Goal: Task Accomplishment & Management: Manage account settings

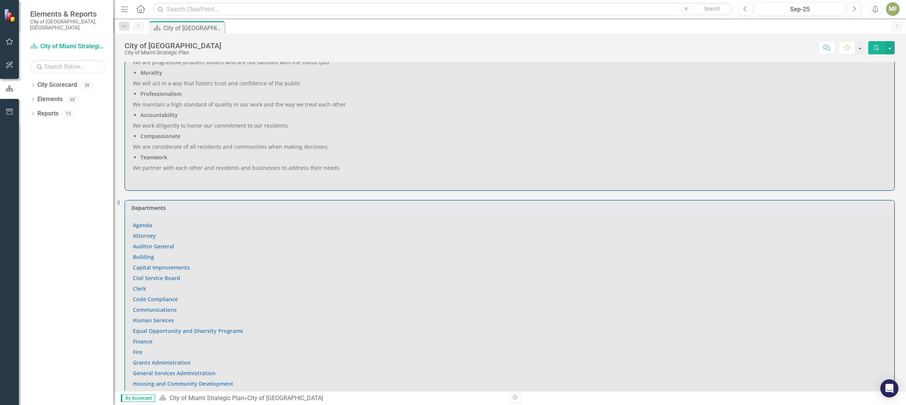
scroll to position [519, 0]
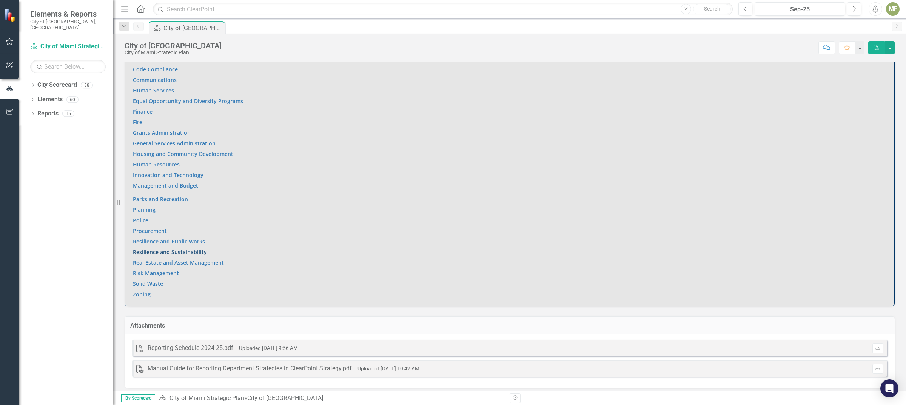
click at [184, 250] on link "Resilience and Sustainability" at bounding box center [170, 251] width 74 height 7
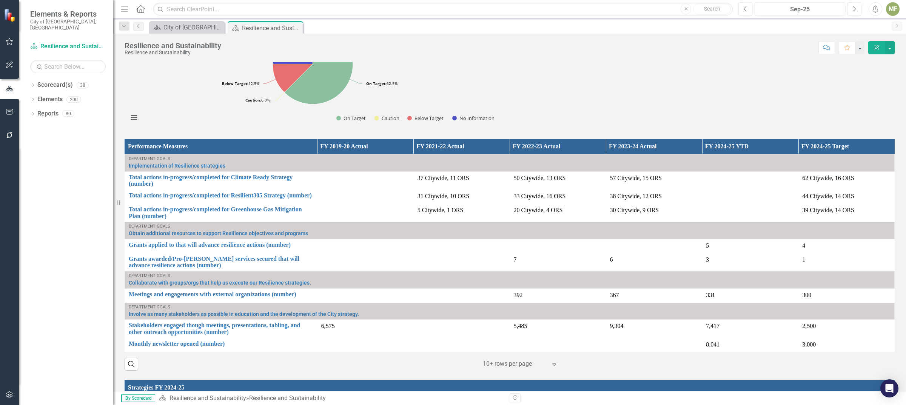
scroll to position [704, 0]
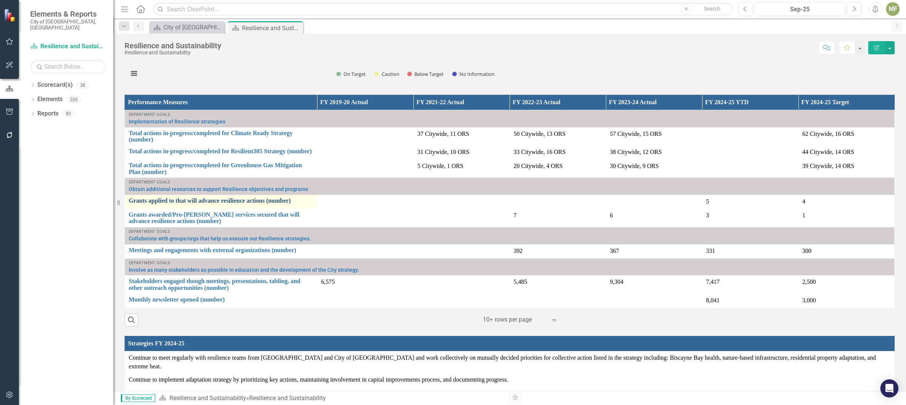
click at [209, 197] on link "Grants applied to that will advance resilience actions (number)" at bounding box center [221, 200] width 185 height 7
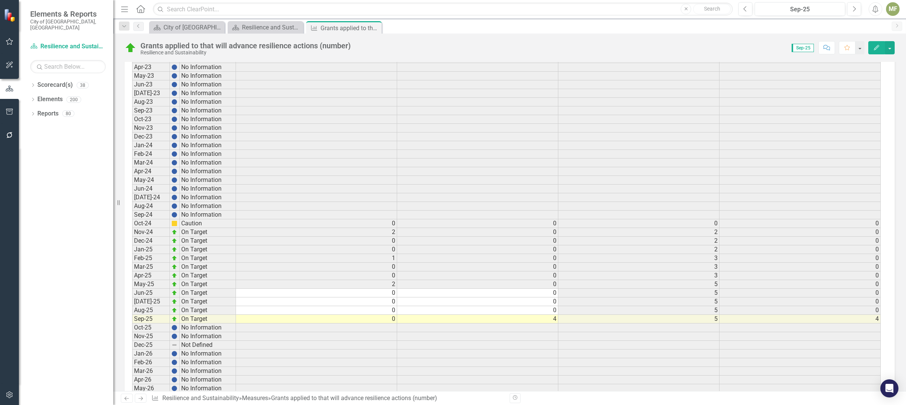
scroll to position [1415, 0]
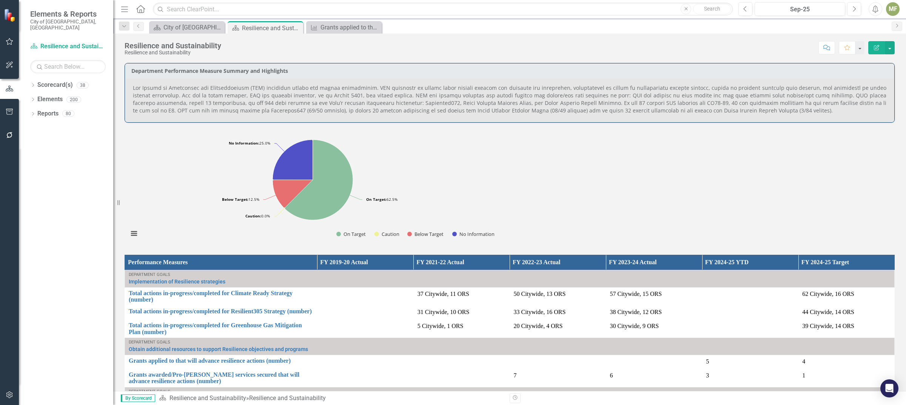
scroll to position [660, 0]
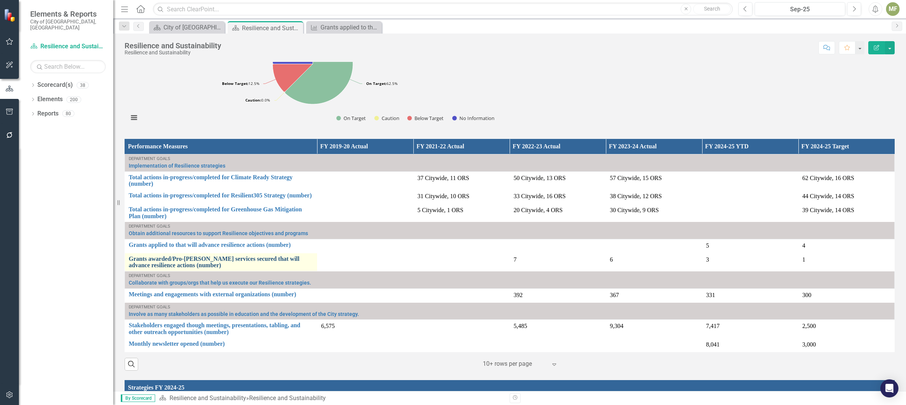
click at [195, 255] on link "Grants awarded/Pro-[PERSON_NAME] services secured that will advance resilience …" at bounding box center [221, 261] width 185 height 13
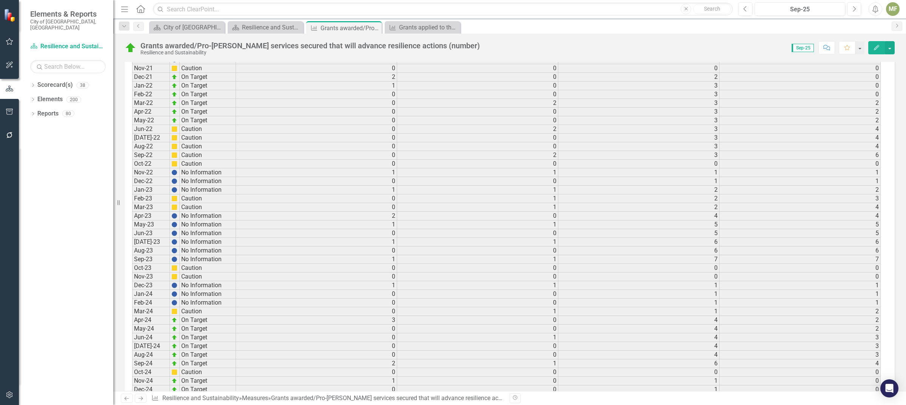
scroll to position [979, 0]
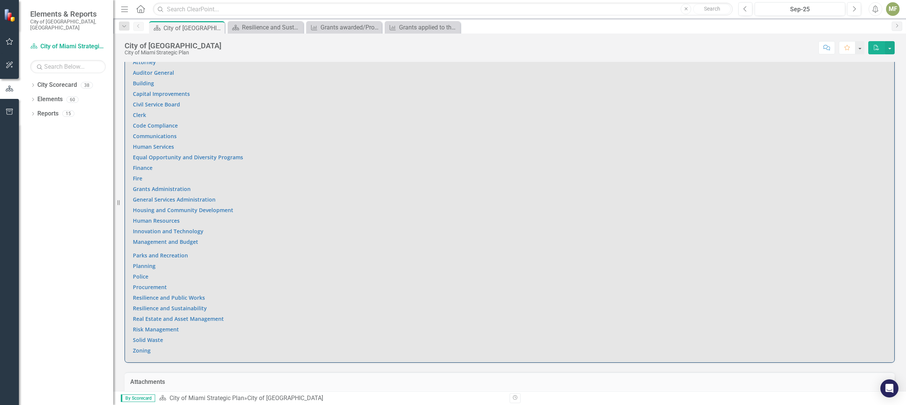
scroll to position [472, 0]
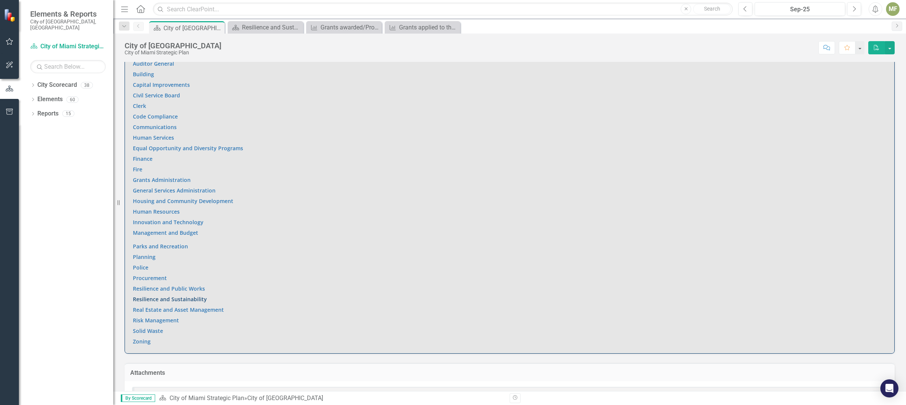
click at [184, 298] on link "Resilience and Sustainability" at bounding box center [170, 298] width 74 height 7
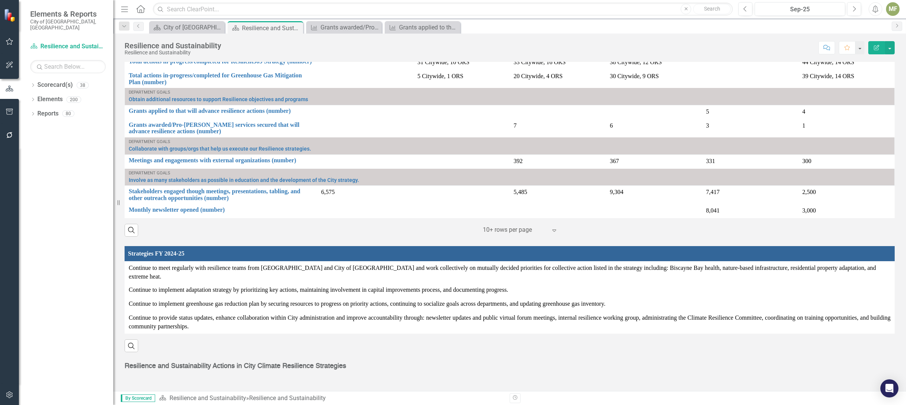
scroll to position [792, 0]
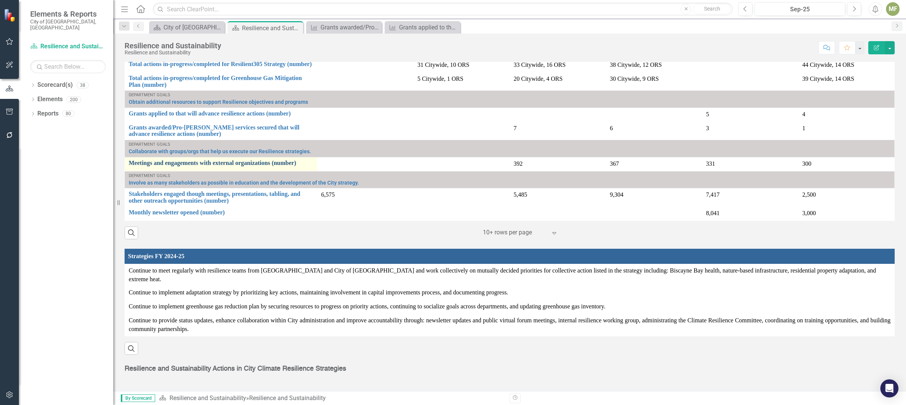
click at [201, 161] on link "Meetings and engagements with external organizations (number)" at bounding box center [221, 163] width 185 height 7
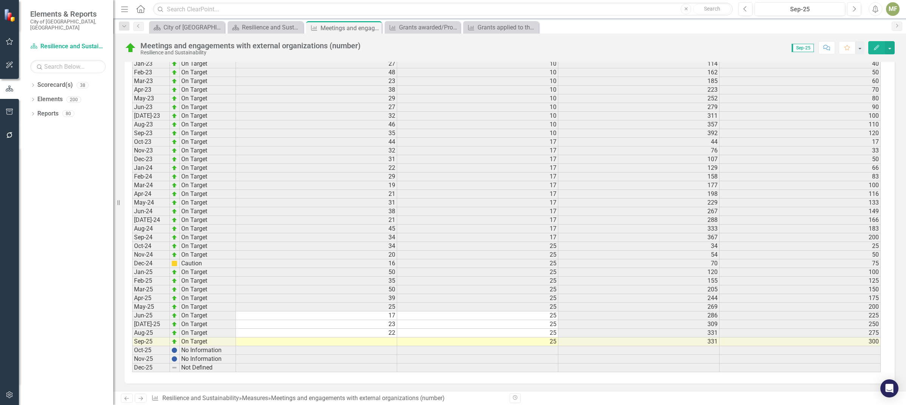
scroll to position [938, 0]
click at [385, 344] on td at bounding box center [316, 341] width 161 height 9
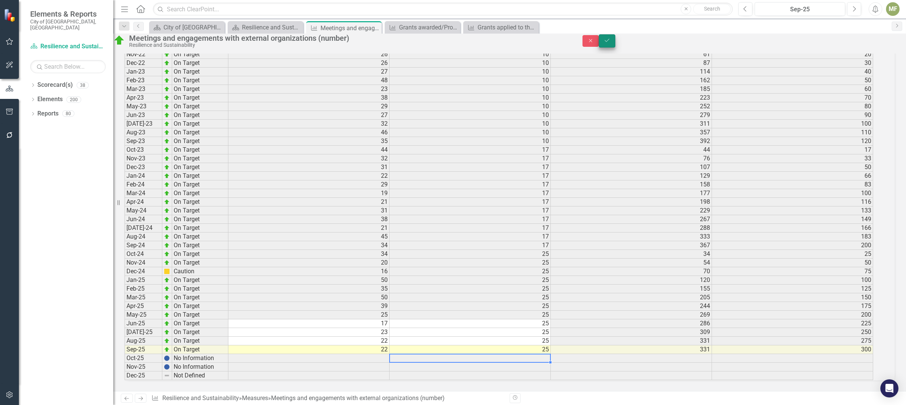
type textarea "25"
click at [609, 42] on icon "submit" at bounding box center [606, 40] width 5 height 3
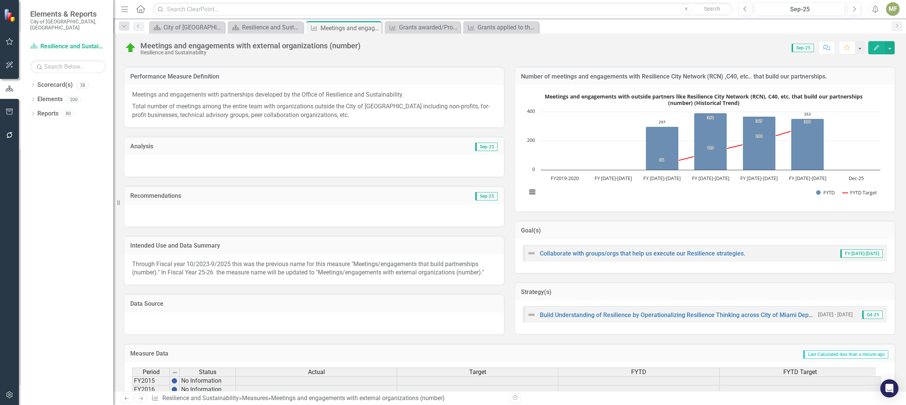
scroll to position [42, 0]
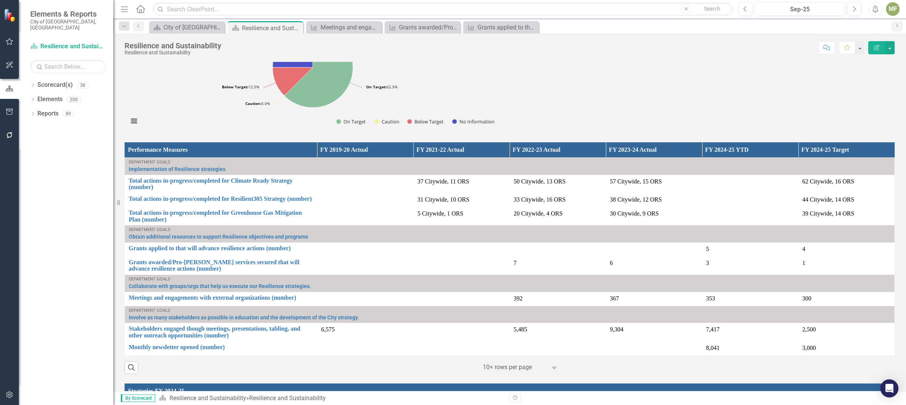
scroll to position [667, 0]
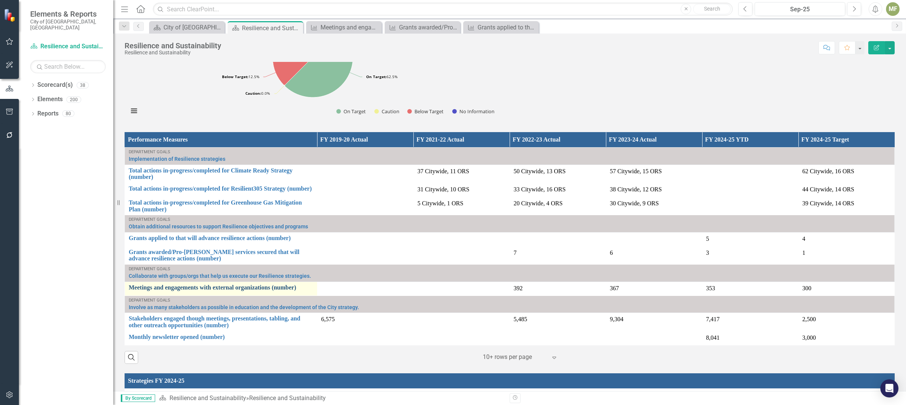
click at [185, 284] on link "Meetings and engagements with external organizations (number)" at bounding box center [221, 287] width 185 height 7
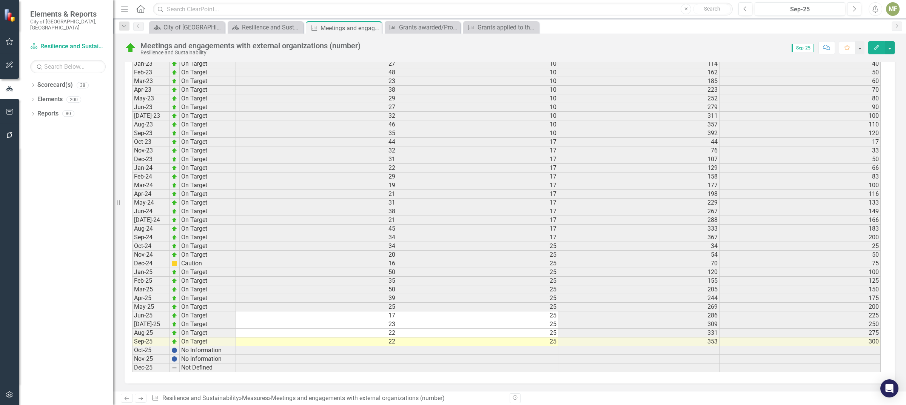
scroll to position [938, 0]
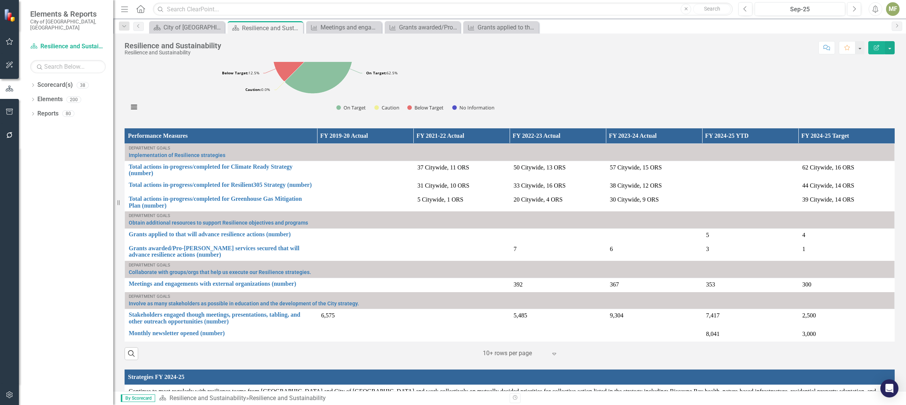
scroll to position [690, 0]
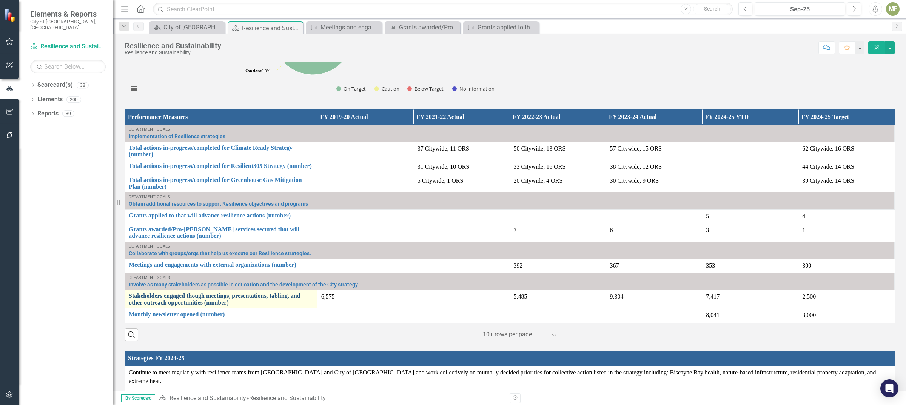
click at [240, 295] on link "Stakeholders engaged though meetings, presentations, tabling, and other outreac…" at bounding box center [221, 298] width 185 height 13
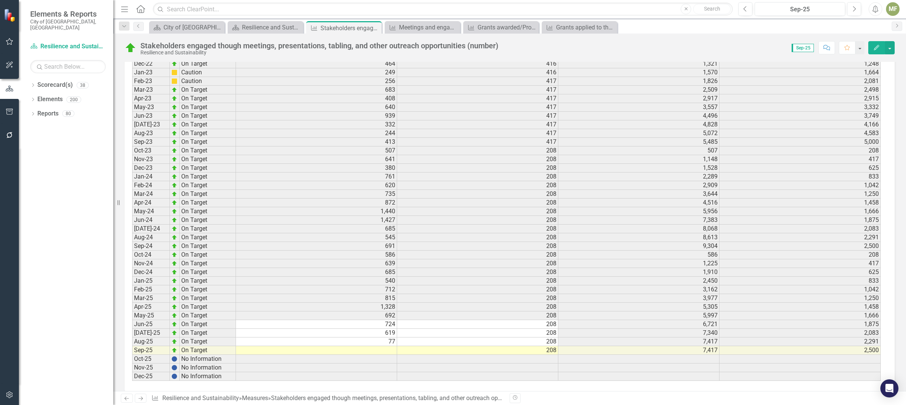
scroll to position [979, 0]
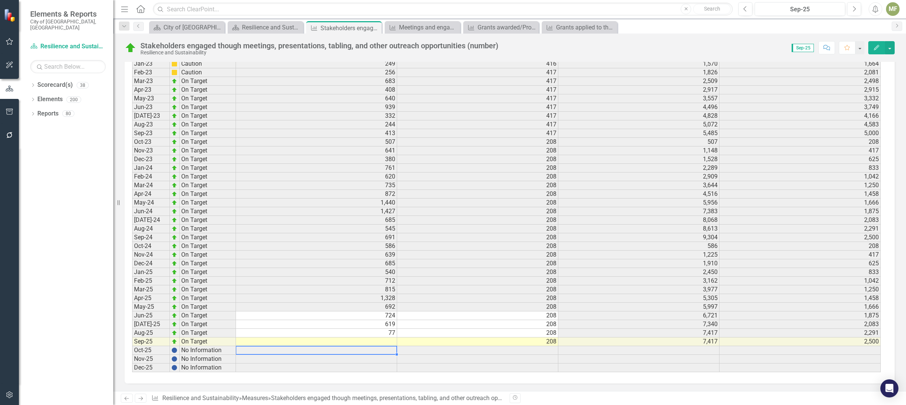
click at [380, 341] on td at bounding box center [316, 341] width 161 height 9
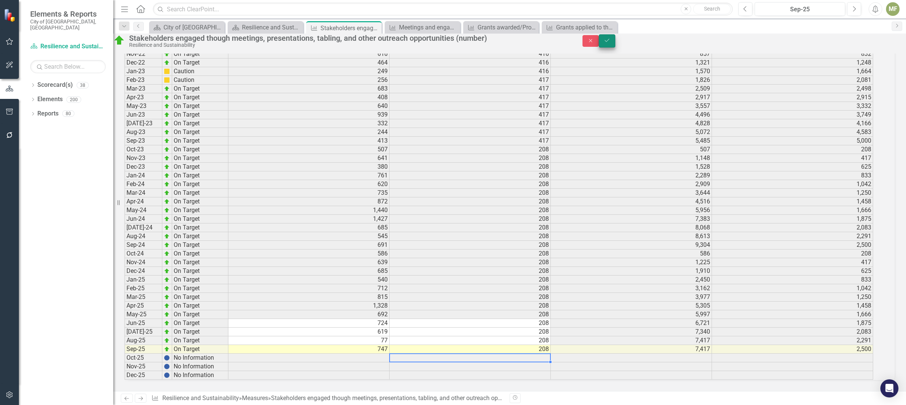
type textarea "208.3"
click at [610, 43] on icon "Save" at bounding box center [606, 40] width 7 height 5
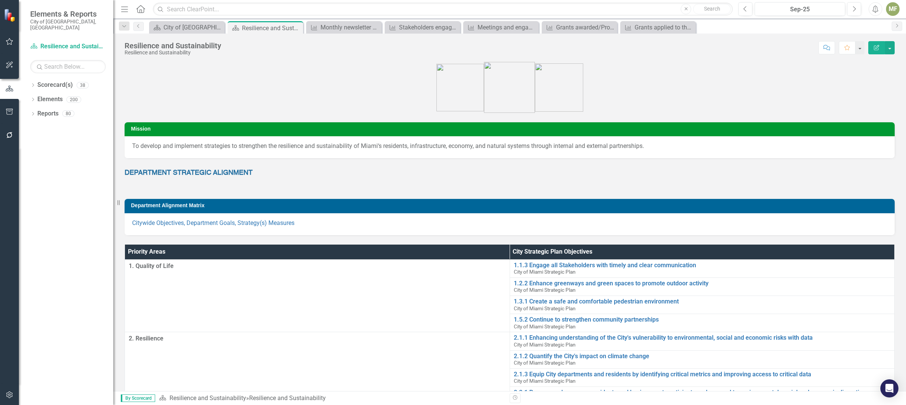
scroll to position [660, 0]
